Goal: Task Accomplishment & Management: Manage account settings

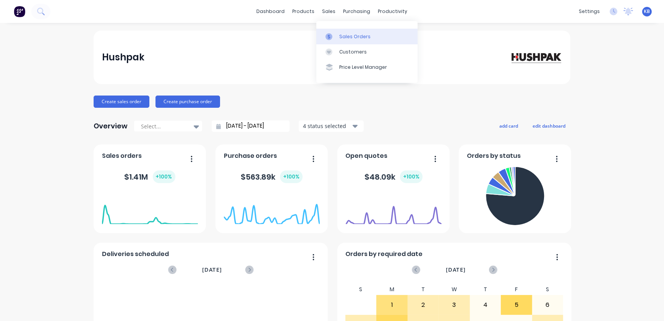
click at [338, 32] on link "Sales Orders" at bounding box center [366, 36] width 101 height 15
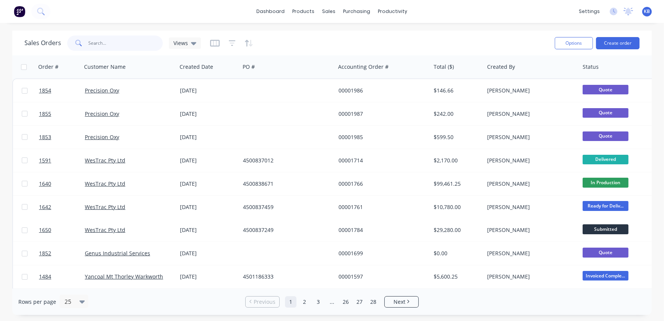
click at [137, 42] on input "text" at bounding box center [126, 43] width 74 height 15
type input "1764"
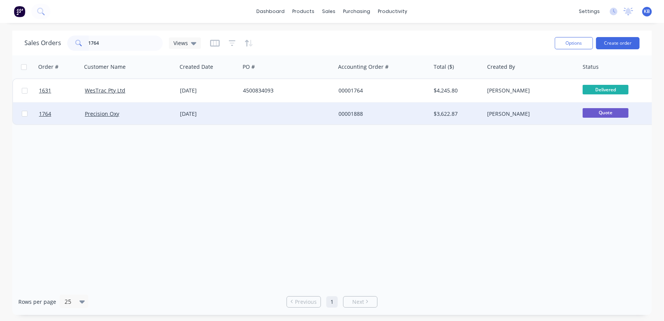
click at [34, 116] on div at bounding box center [24, 113] width 23 height 23
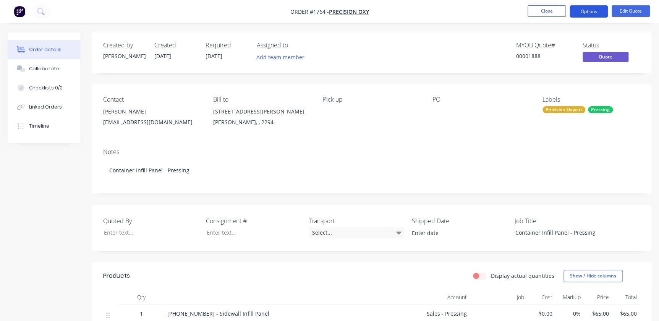
click at [593, 11] on button "Options" at bounding box center [589, 11] width 38 height 12
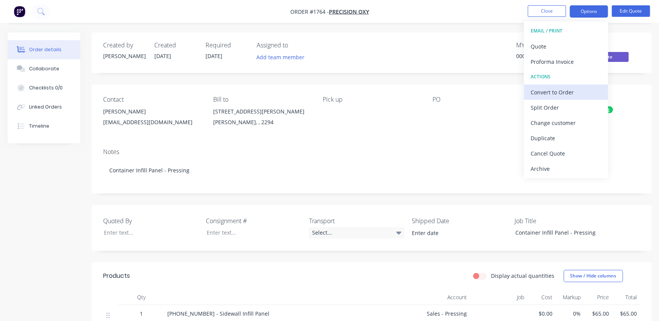
click at [541, 98] on button "Convert to Order" at bounding box center [566, 91] width 84 height 15
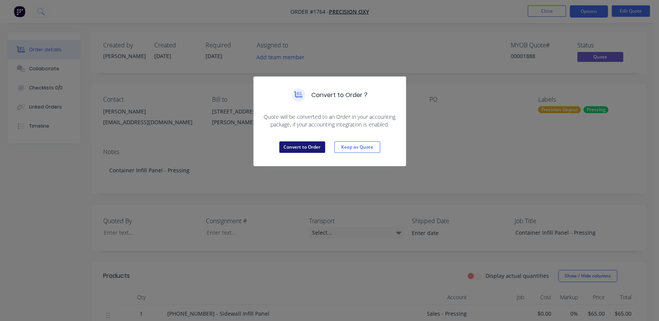
click at [304, 152] on button "Convert to Order" at bounding box center [302, 146] width 46 height 11
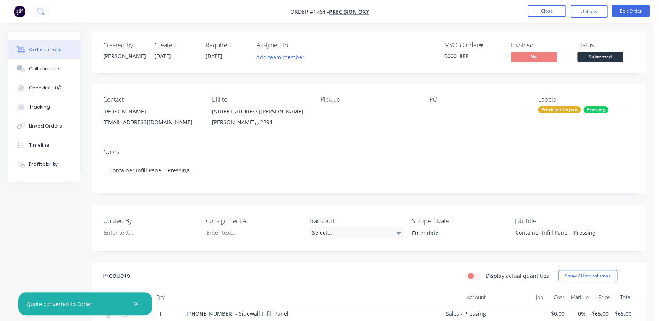
click at [434, 113] on div at bounding box center [476, 111] width 95 height 11
click at [434, 132] on div "Contact [PERSON_NAME] [PERSON_NAME][EMAIL_ADDRESS][DOMAIN_NAME] Bill to [STREET…" at bounding box center [369, 113] width 554 height 58
click at [435, 117] on div "PO" at bounding box center [477, 113] width 97 height 35
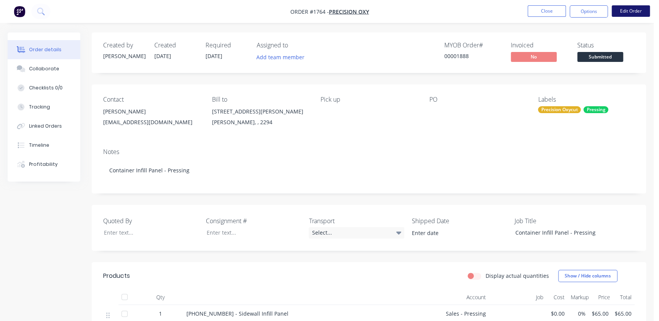
click at [626, 9] on button "Edit Order" at bounding box center [631, 10] width 38 height 11
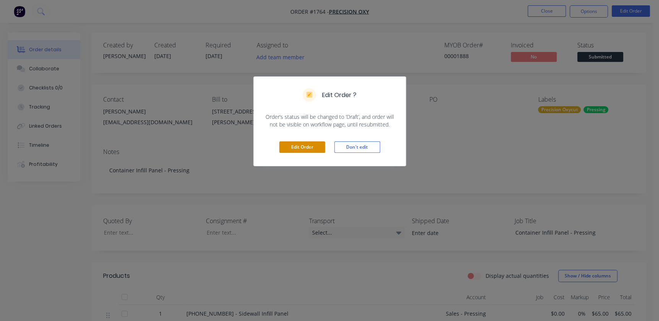
click at [301, 142] on button "Edit Order" at bounding box center [302, 146] width 46 height 11
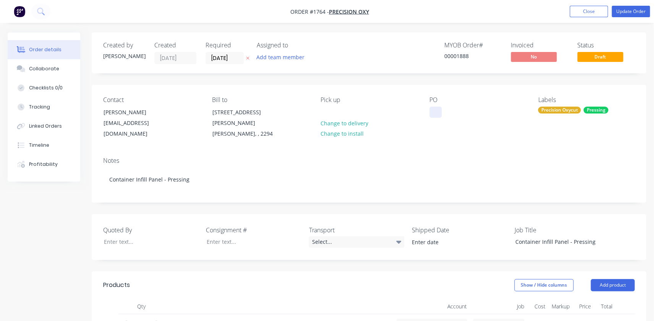
drag, startPoint x: 429, startPoint y: 106, endPoint x: 434, endPoint y: 114, distance: 9.4
click at [429, 107] on div "PO" at bounding box center [477, 117] width 97 height 43
click at [434, 117] on div at bounding box center [435, 112] width 12 height 11
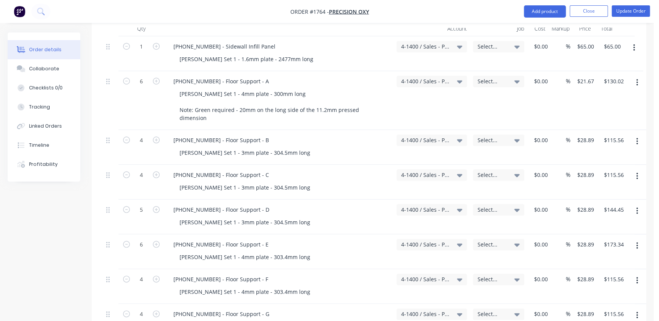
scroll to position [104, 0]
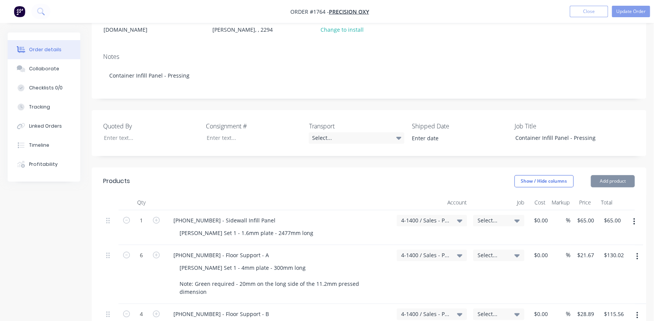
click at [509, 217] on div "Select..." at bounding box center [498, 220] width 42 height 7
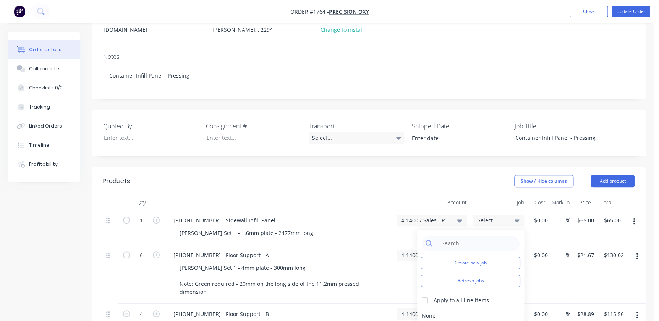
click at [487, 230] on div "Create new job Refresh jobs Apply to all line items None 1302 / 6040 Fan refurb…" at bounding box center [470, 291] width 107 height 122
click at [482, 236] on input at bounding box center [476, 243] width 78 height 15
type input "4"
type input "4-1400"
drag, startPoint x: 480, startPoint y: 228, endPoint x: 429, endPoint y: 227, distance: 51.2
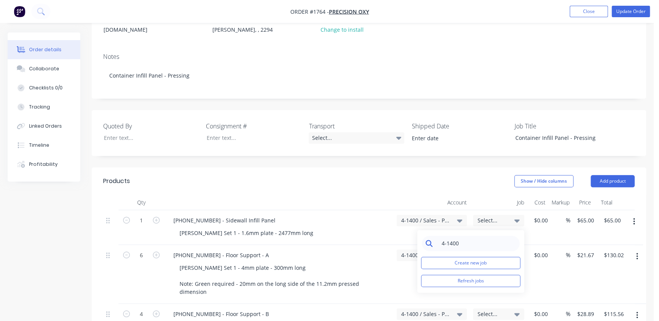
click at [430, 236] on div "4-1400" at bounding box center [471, 243] width 98 height 15
click at [502, 236] on input at bounding box center [476, 243] width 78 height 15
click at [458, 236] on input at bounding box center [476, 243] width 78 height 15
click at [466, 236] on input at bounding box center [476, 243] width 78 height 15
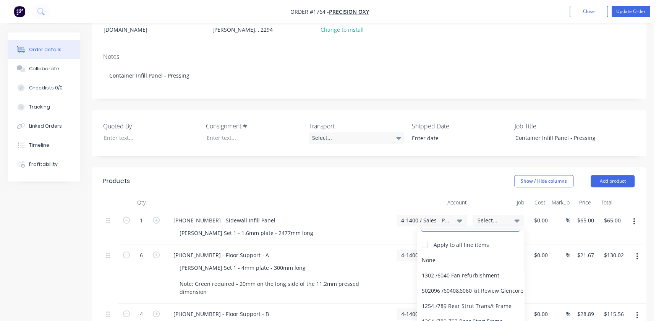
scroll to position [0, 0]
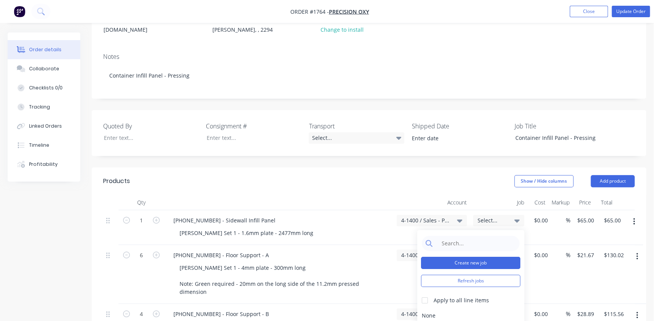
click at [479, 257] on button "Create new job" at bounding box center [470, 263] width 99 height 12
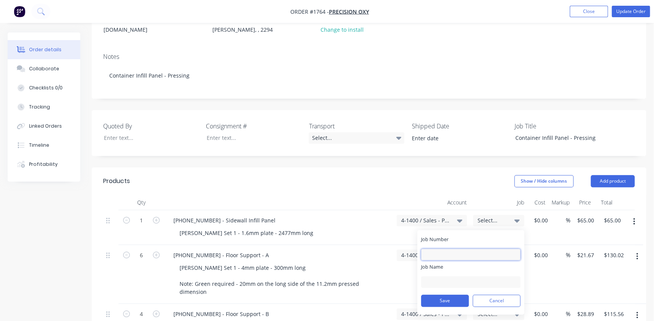
click at [469, 249] on input "Job Number" at bounding box center [470, 254] width 99 height 11
type input "1764"
click at [432, 276] on input "Job Name" at bounding box center [470, 281] width 99 height 11
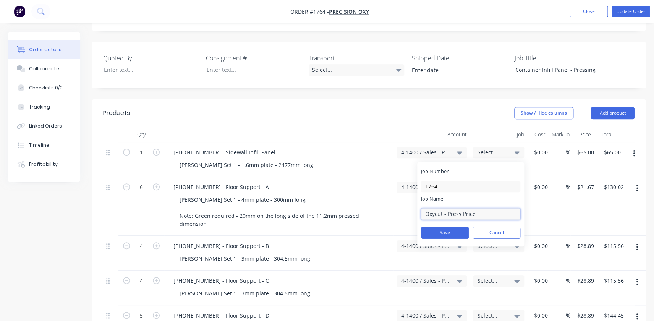
scroll to position [173, 0]
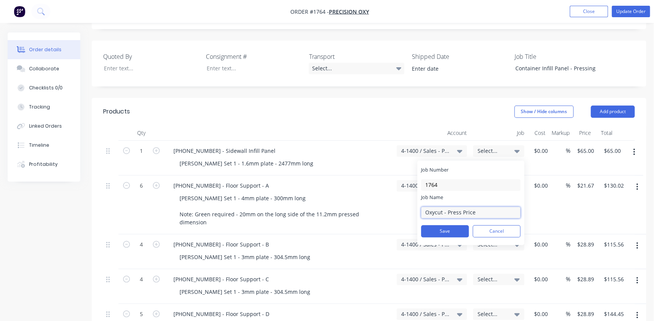
drag, startPoint x: 476, startPoint y: 202, endPoint x: 448, endPoint y: 200, distance: 28.0
click at [448, 207] on input "Oxycut - Press Price" at bounding box center [470, 212] width 99 height 11
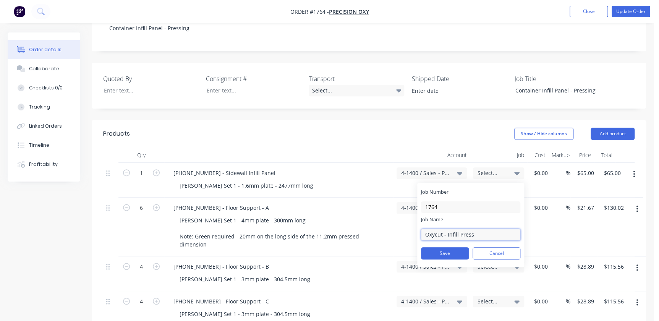
scroll to position [243, 0]
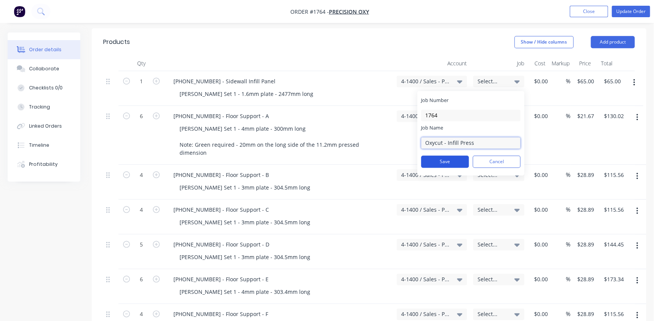
type input "Oxycut - Infill Press"
click at [448, 155] on button "Save" at bounding box center [445, 161] width 48 height 12
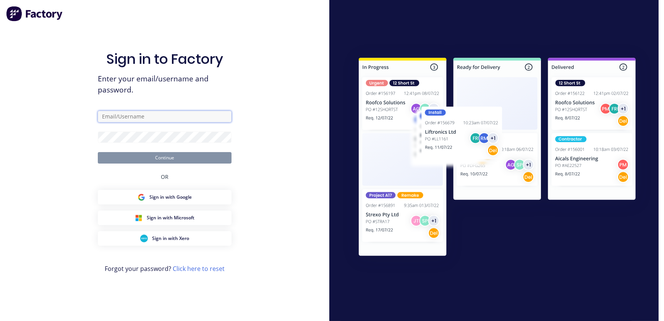
type input "[EMAIL_ADDRESS][PERSON_NAME][DOMAIN_NAME]"
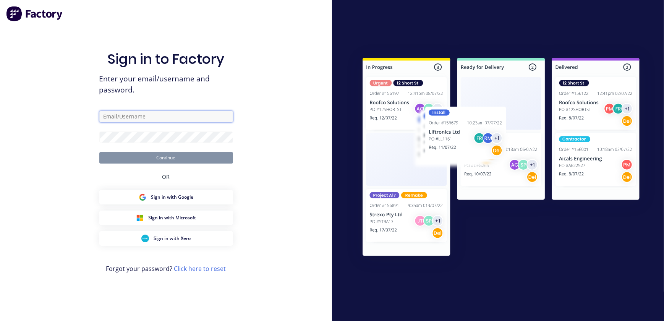
type input "[EMAIL_ADDRESS][PERSON_NAME][DOMAIN_NAME]"
click at [188, 160] on button "Continue" at bounding box center [166, 157] width 134 height 11
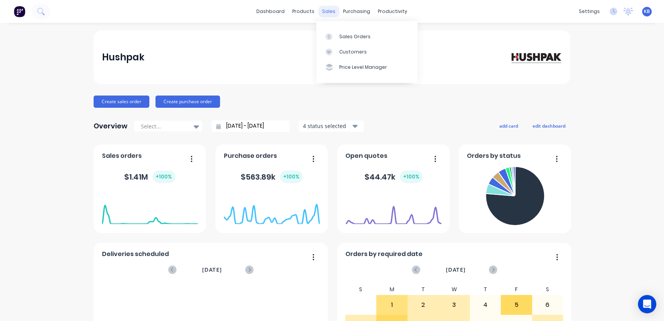
click at [327, 12] on div "sales" at bounding box center [329, 11] width 21 height 11
click at [325, 12] on div "sales" at bounding box center [329, 11] width 21 height 11
click at [343, 32] on link "Sales Orders" at bounding box center [366, 36] width 101 height 15
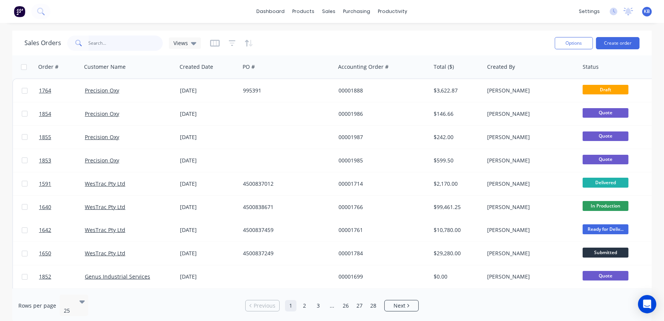
click at [134, 43] on input "text" at bounding box center [126, 43] width 74 height 15
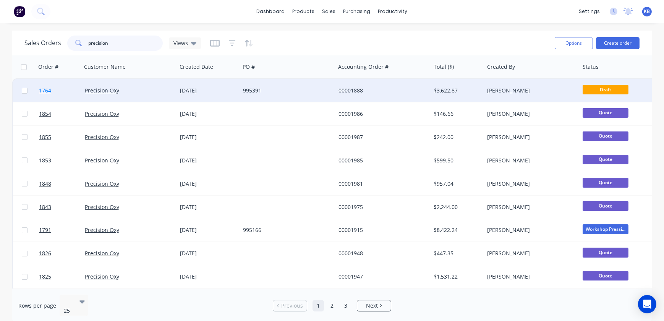
type input "precision"
click at [39, 91] on span "1764" at bounding box center [45, 91] width 12 height 8
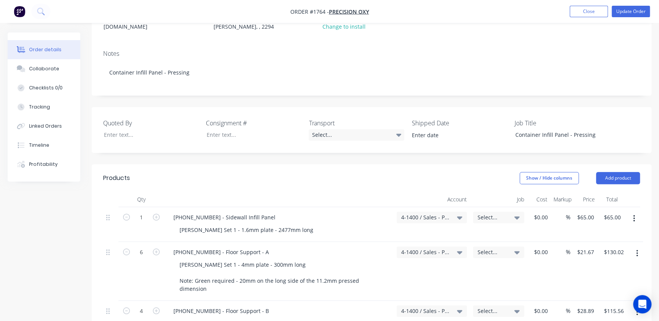
scroll to position [104, 0]
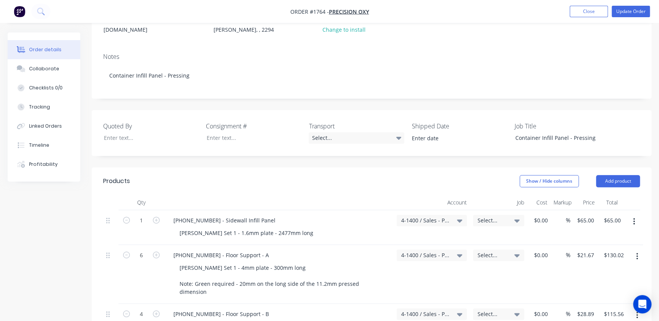
click at [511, 217] on div "Select..." at bounding box center [498, 220] width 42 height 7
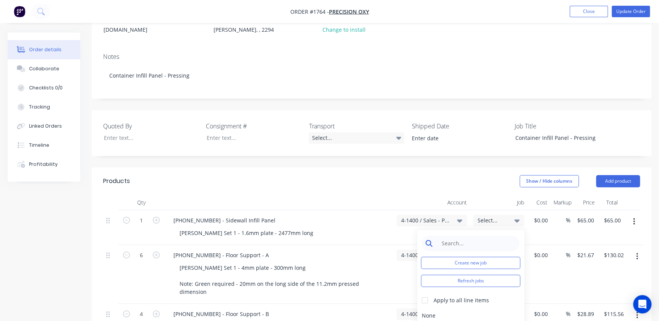
click at [490, 236] on input at bounding box center [476, 243] width 78 height 15
type input "1"
type input "1764"
click at [465, 260] on div "1764 Create new job Refresh jobs Apply to all line items S01764 / Westrac S.Pan…" at bounding box center [470, 276] width 107 height 93
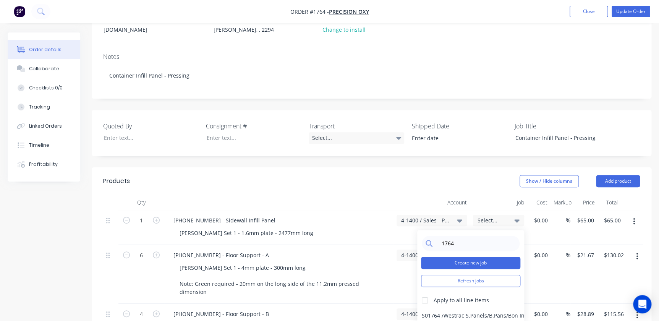
click at [466, 257] on button "Create new job" at bounding box center [470, 263] width 99 height 12
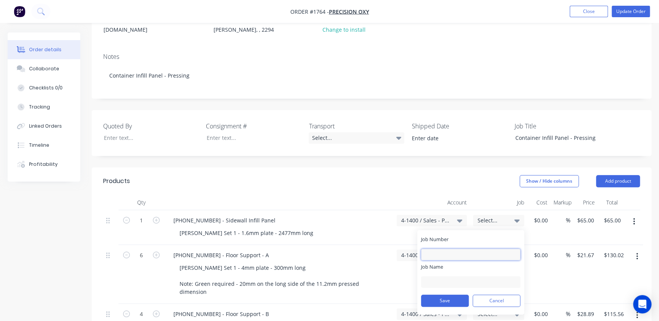
click at [460, 249] on input "Job Number" at bounding box center [470, 254] width 99 height 11
type input "1764"
click at [443, 276] on input "Job Name" at bounding box center [470, 281] width 99 height 11
type input "Oxycut - Infill Press"
click at [438, 295] on button "Save" at bounding box center [445, 301] width 48 height 12
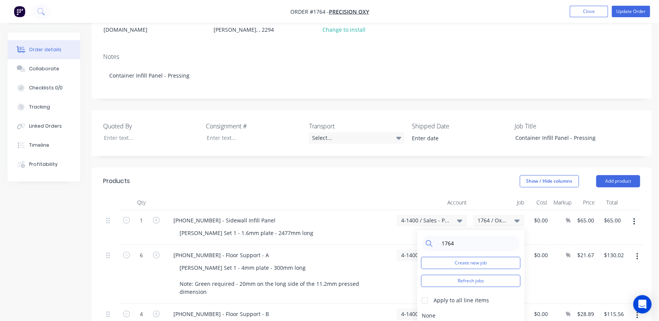
click at [488, 181] on header "Products Show / Hide columns Add product" at bounding box center [372, 181] width 560 height 28
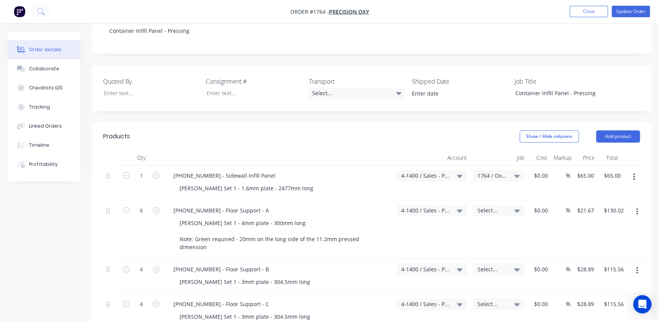
scroll to position [208, 0]
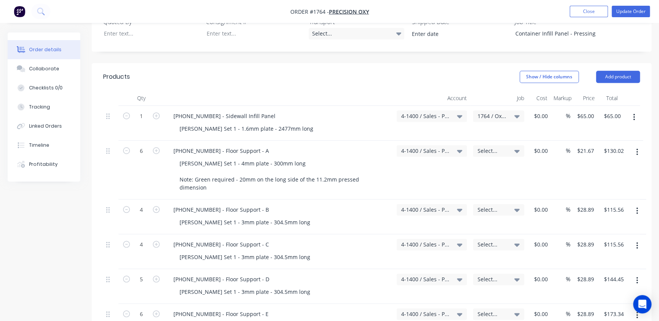
click at [516, 112] on icon at bounding box center [516, 116] width 5 height 8
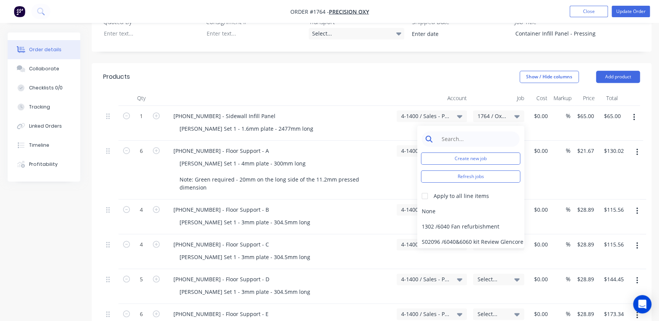
click at [486, 133] on input at bounding box center [476, 138] width 78 height 15
type input "176"
click at [438, 235] on div "1764 / Oxycut - Infill Press" at bounding box center [470, 241] width 107 height 15
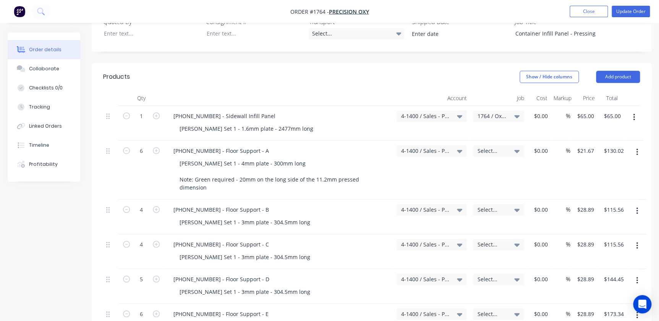
click at [500, 112] on div "1764 / Oxycut - Infill Press" at bounding box center [498, 115] width 51 height 11
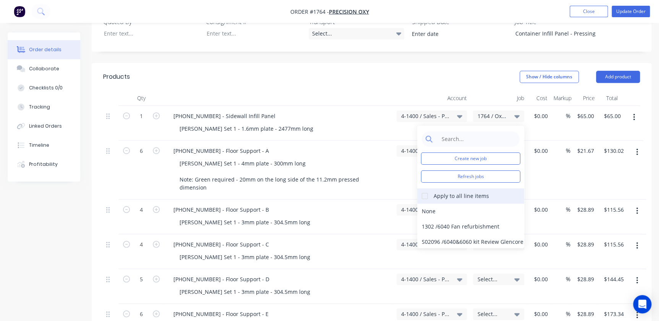
click at [431, 188] on div at bounding box center [424, 195] width 15 height 15
click at [453, 136] on input at bounding box center [476, 138] width 78 height 15
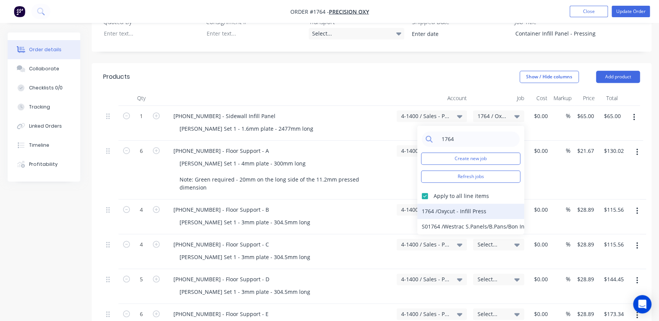
type input "1764"
click at [458, 204] on div "1764 / Oxycut - Infill Press" at bounding box center [470, 211] width 107 height 15
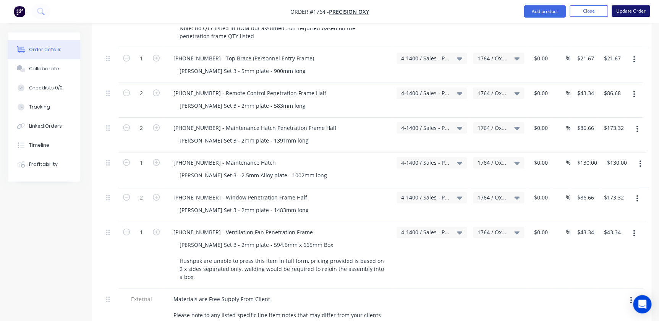
scroll to position [1266, 0]
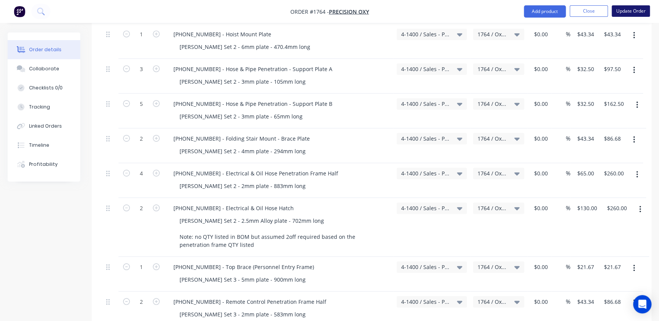
click at [626, 12] on button "Update Order" at bounding box center [631, 10] width 38 height 11
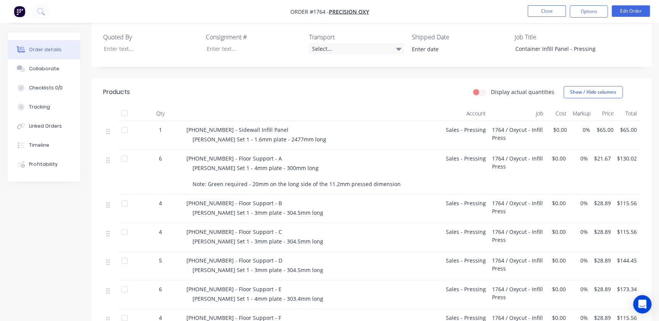
scroll to position [114, 0]
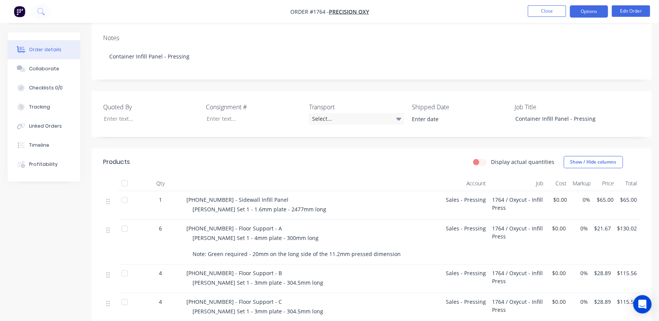
click at [597, 10] on button "Options" at bounding box center [589, 11] width 38 height 12
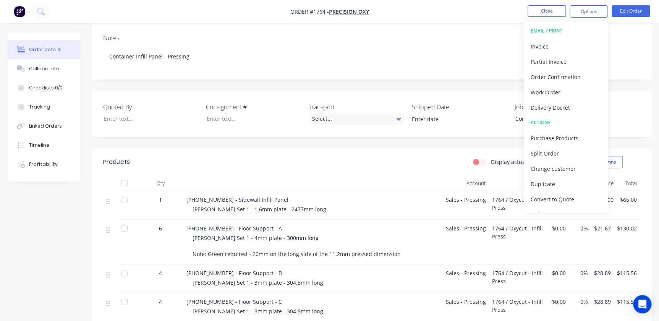
scroll to position [0, 0]
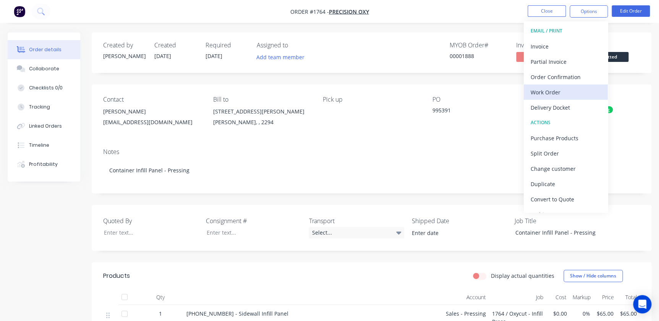
click at [557, 90] on div "Work Order" at bounding box center [566, 92] width 70 height 11
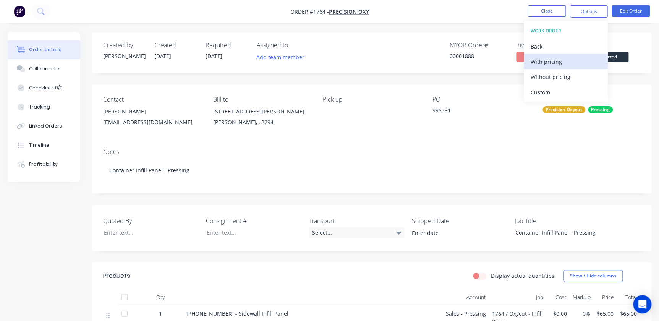
click at [548, 62] on div "With pricing" at bounding box center [566, 61] width 70 height 11
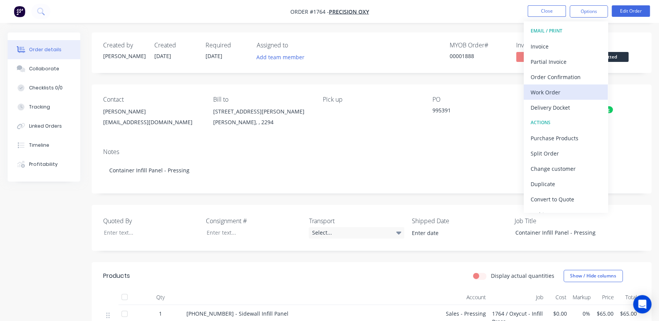
click at [557, 90] on div "Work Order" at bounding box center [566, 92] width 70 height 11
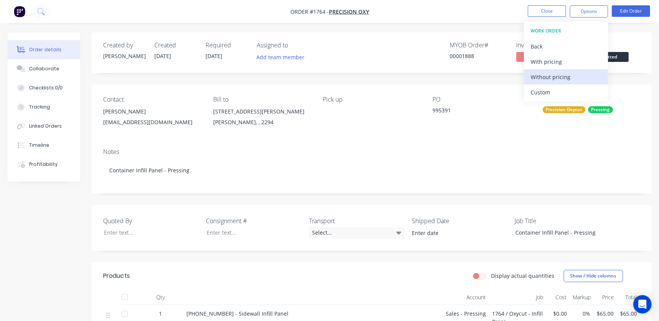
click at [551, 73] on div "Without pricing" at bounding box center [566, 76] width 70 height 11
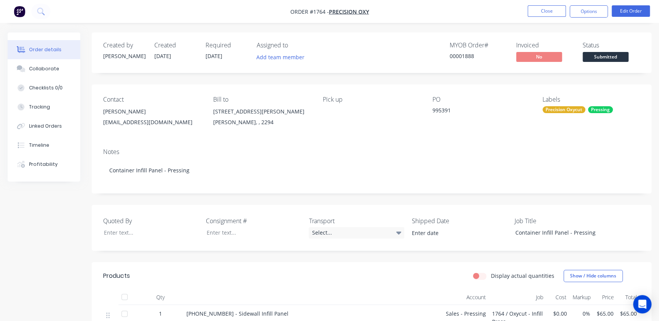
click at [439, 151] on div "Notes" at bounding box center [371, 151] width 537 height 7
drag, startPoint x: 564, startPoint y: 14, endPoint x: 605, endPoint y: 56, distance: 58.9
click at [605, 57] on span "Submitted" at bounding box center [606, 57] width 46 height 10
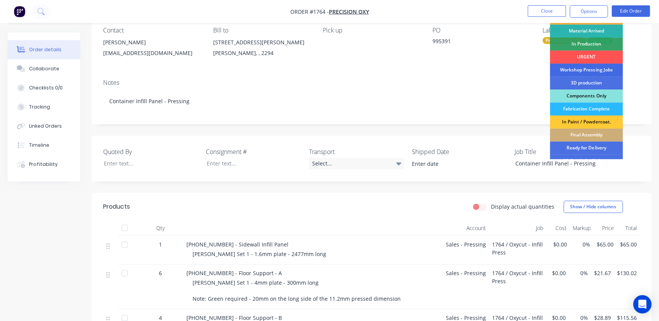
click at [588, 66] on div "Workshop Pressing Jobs" at bounding box center [586, 69] width 73 height 13
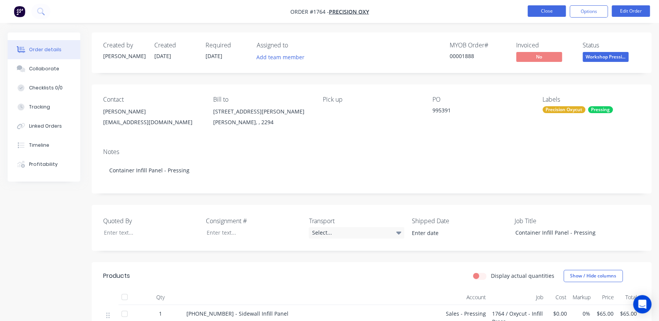
click at [550, 8] on button "Close" at bounding box center [547, 10] width 38 height 11
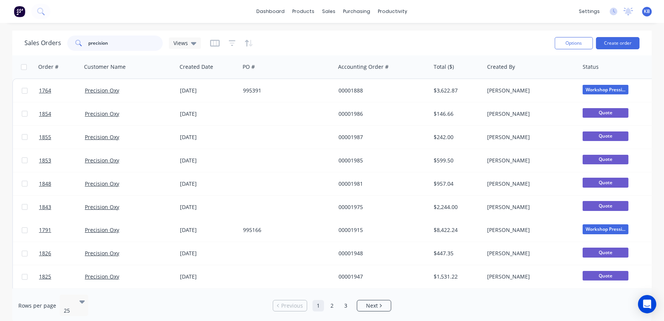
drag, startPoint x: 115, startPoint y: 41, endPoint x: 73, endPoint y: 36, distance: 42.0
click at [73, 36] on div "precision" at bounding box center [114, 43] width 95 height 15
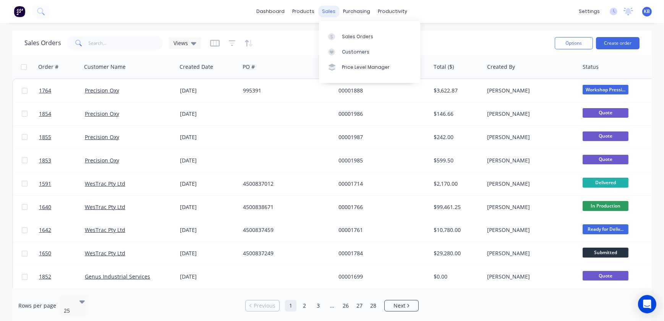
click at [332, 17] on div "sales" at bounding box center [329, 11] width 21 height 11
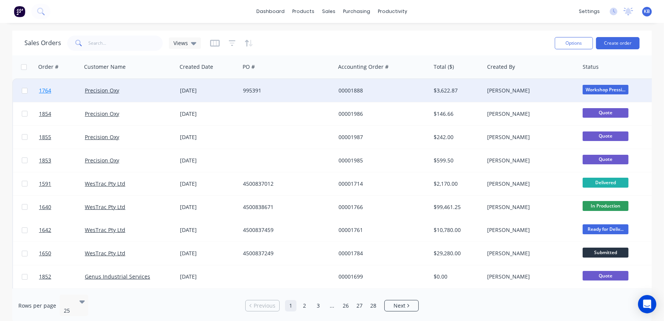
click at [76, 92] on link "1764" at bounding box center [62, 90] width 46 height 23
